Goal: Information Seeking & Learning: Learn about a topic

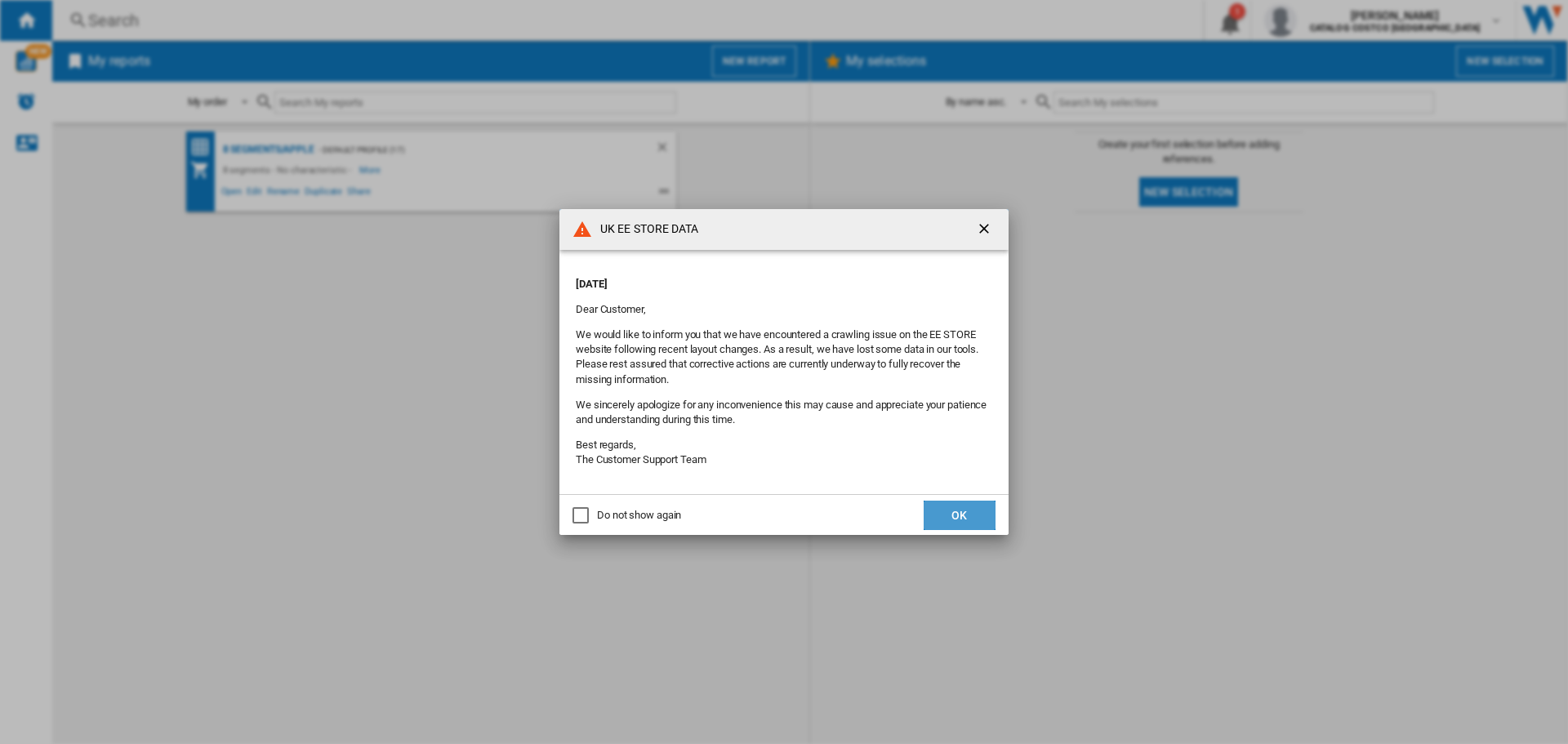
click at [970, 518] on button "OK" at bounding box center [960, 515] width 72 height 29
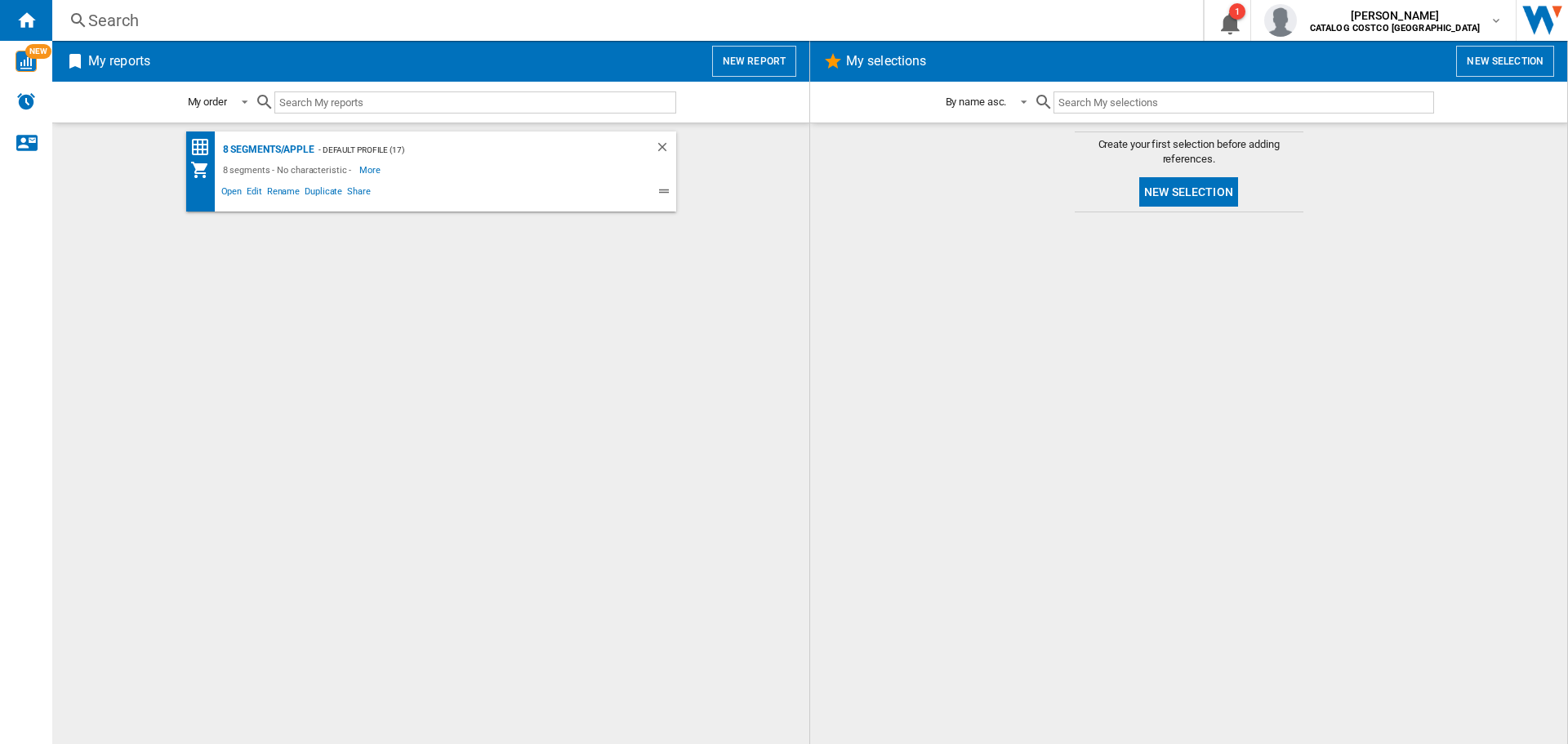
click at [202, 28] on div "Search" at bounding box center [625, 20] width 1072 height 23
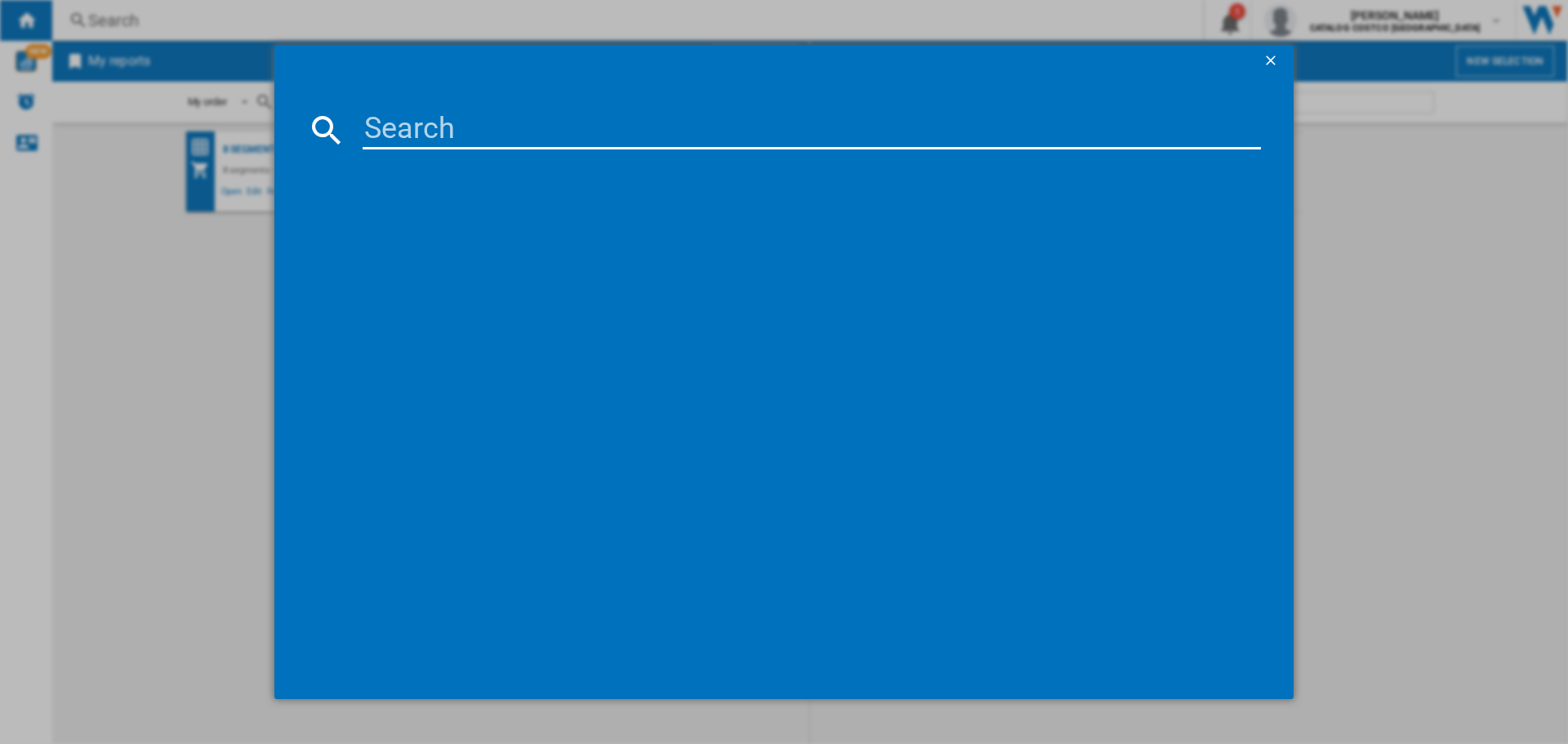
click at [480, 129] on input at bounding box center [811, 130] width 898 height 39
paste input "LS37D800UAUXXU"
type input "LS37D800UAUXXU"
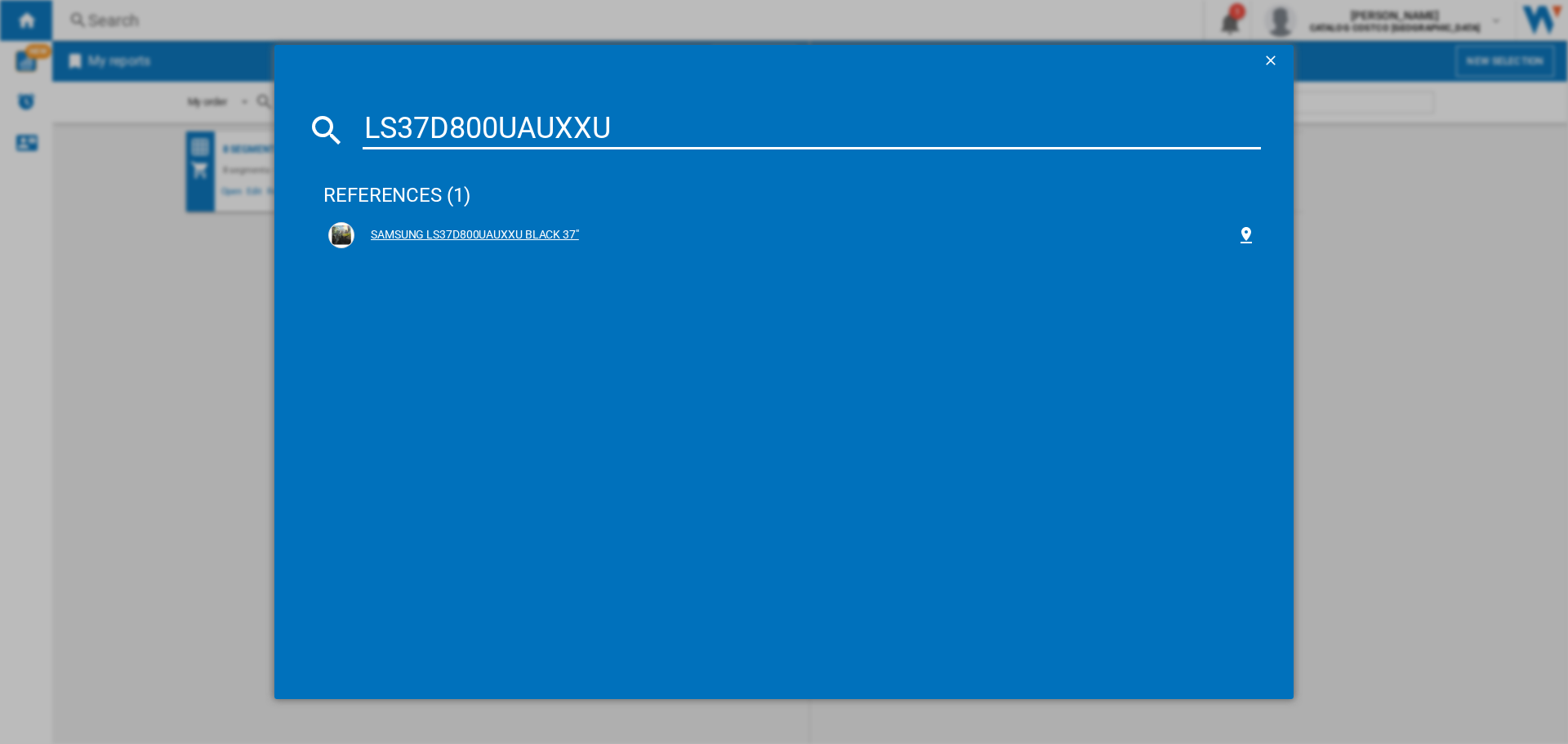
click at [429, 243] on div "SAMSUNG LS37D800UAUXXU BLACK 37"" at bounding box center [795, 235] width 882 height 16
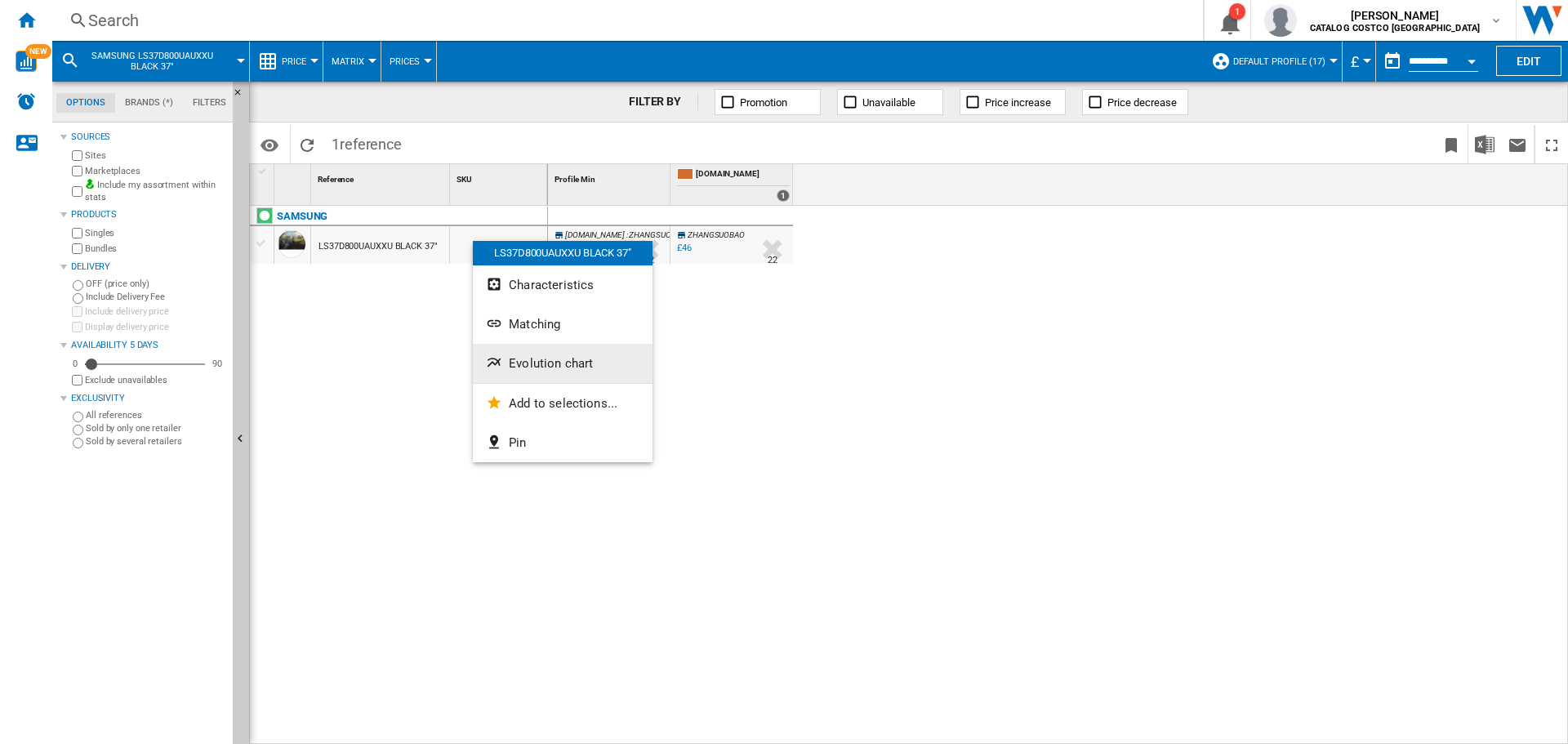
click at [556, 374] on button "Evolution chart" at bounding box center [562, 364] width 180 height 39
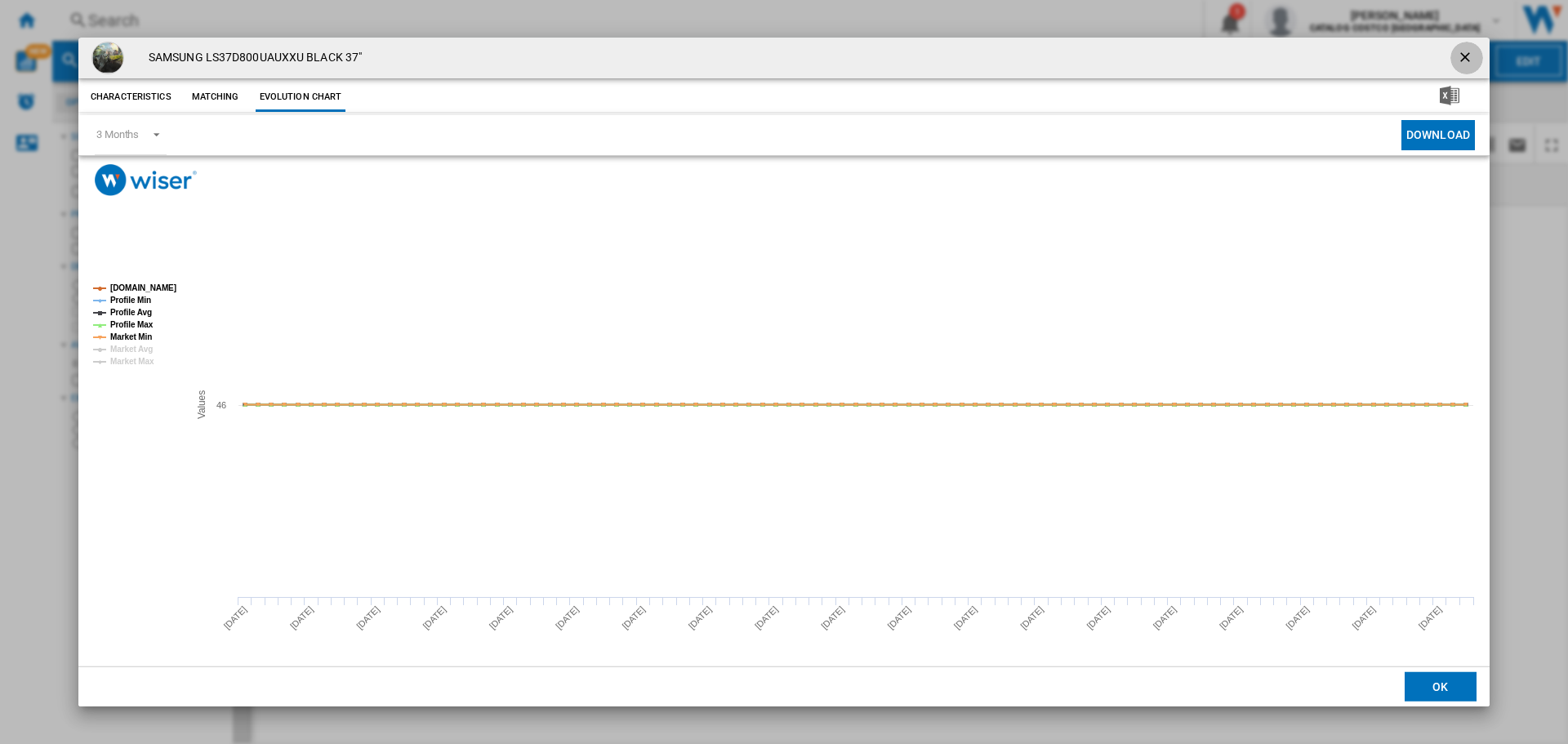
click at [1462, 49] on ng-md-icon "getI18NText('BUTTONS.CLOSE_DIALOG')" at bounding box center [1467, 59] width 20 height 20
